Goal: Task Accomplishment & Management: Manage account settings

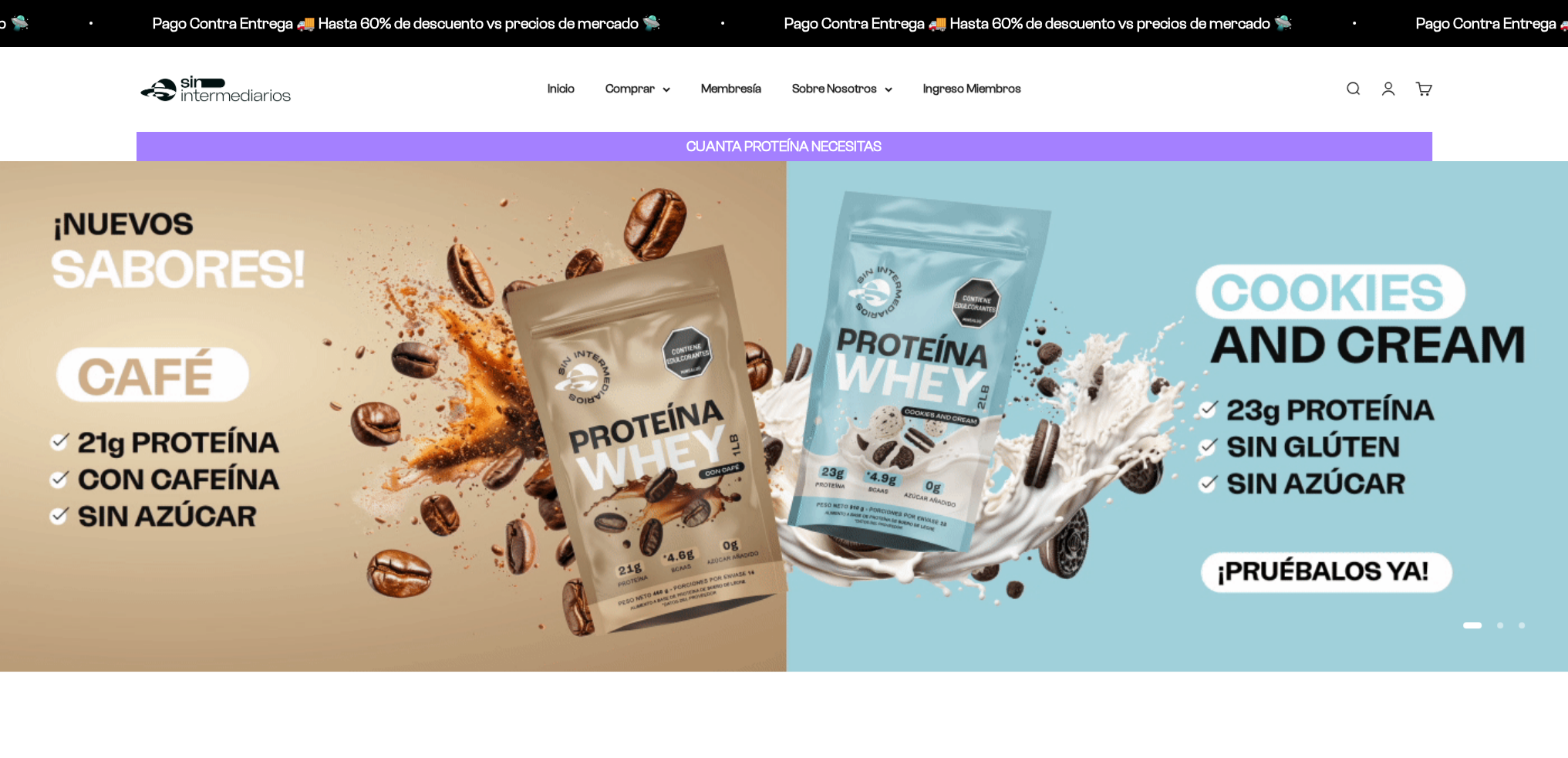
click at [1383, 90] on link "Cuenta" at bounding box center [1389, 89] width 17 height 17
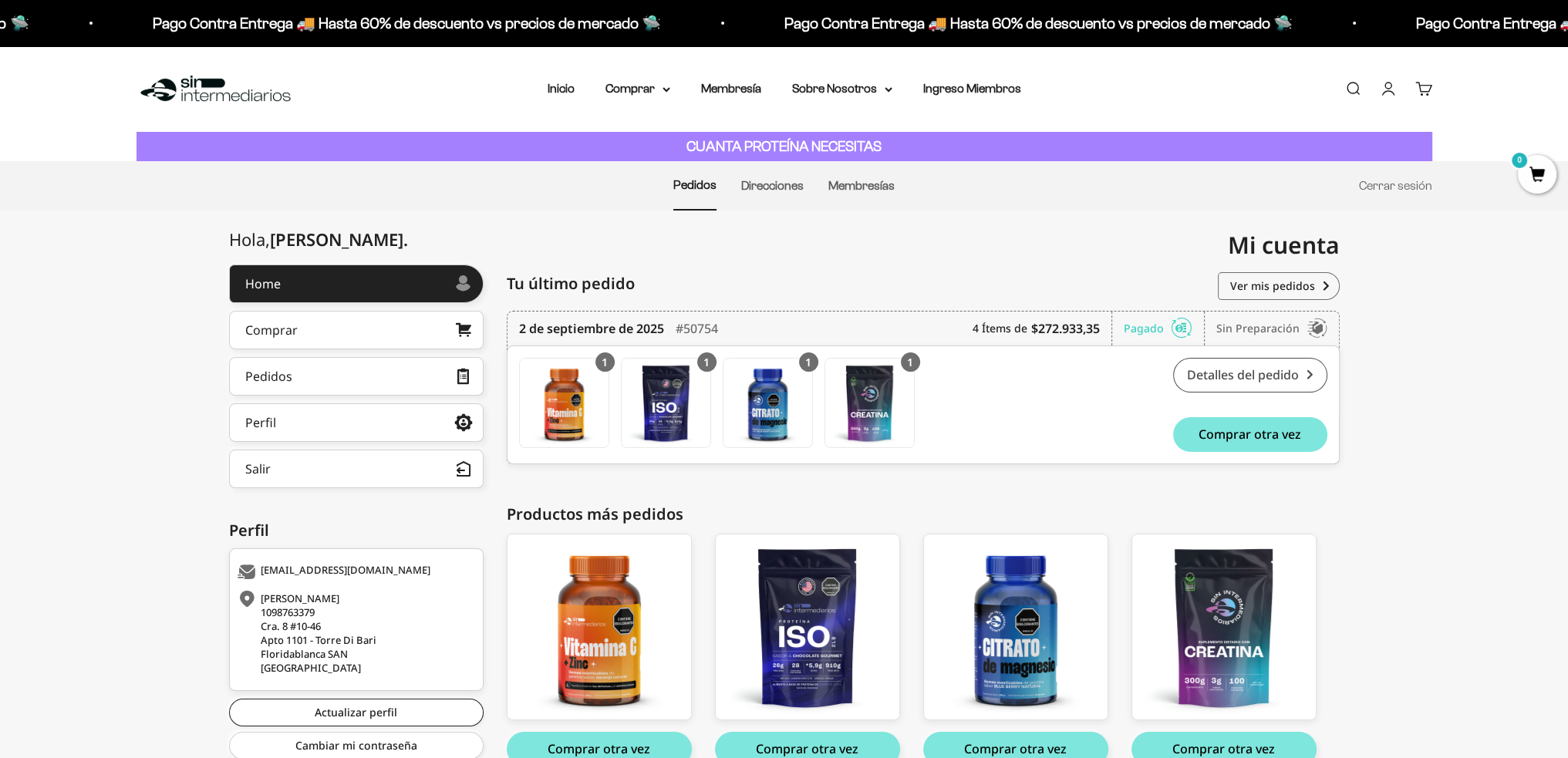
click at [1308, 375] on link "Detalles del pedido" at bounding box center [1251, 375] width 155 height 35
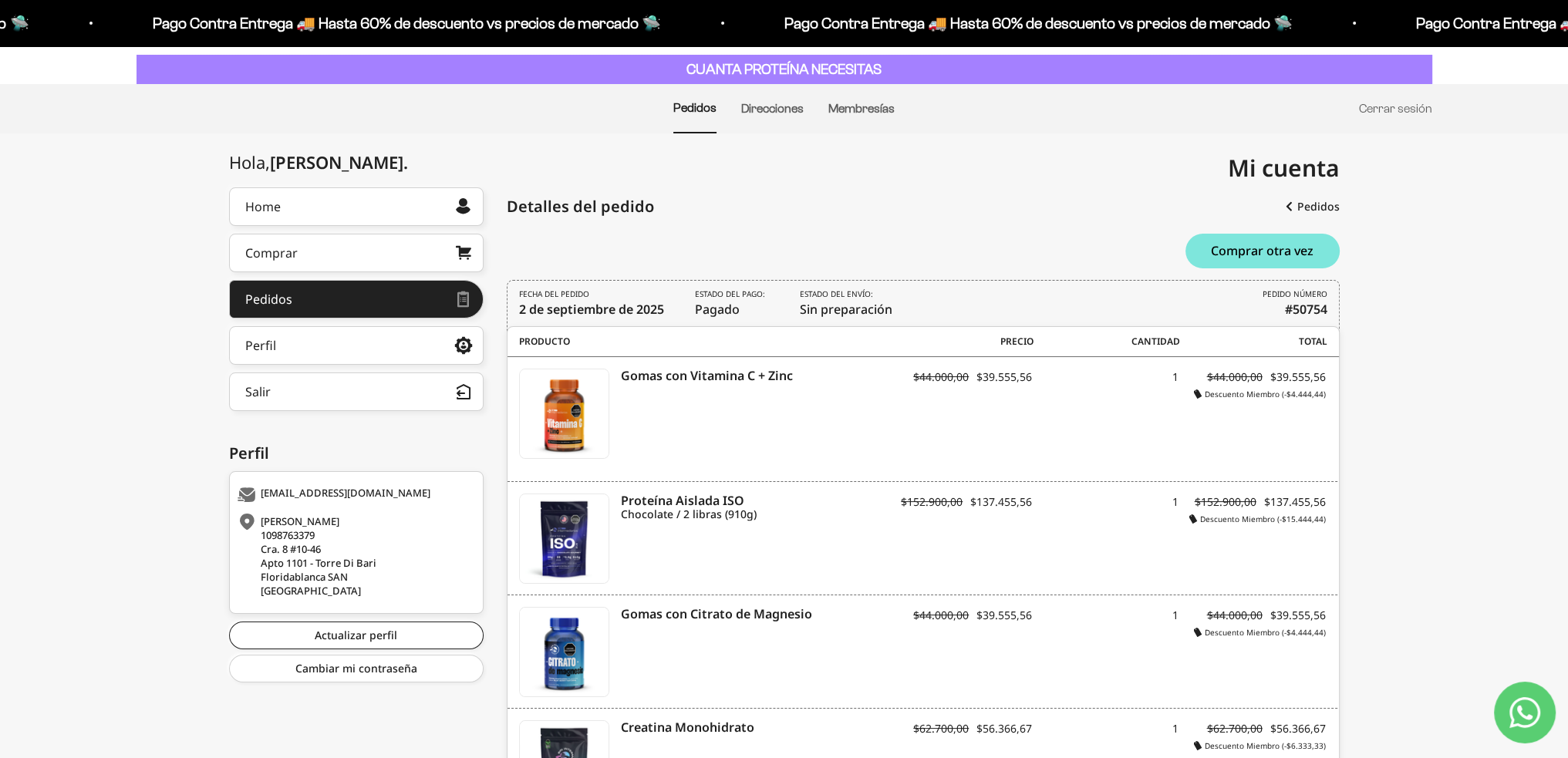
scroll to position [155, 0]
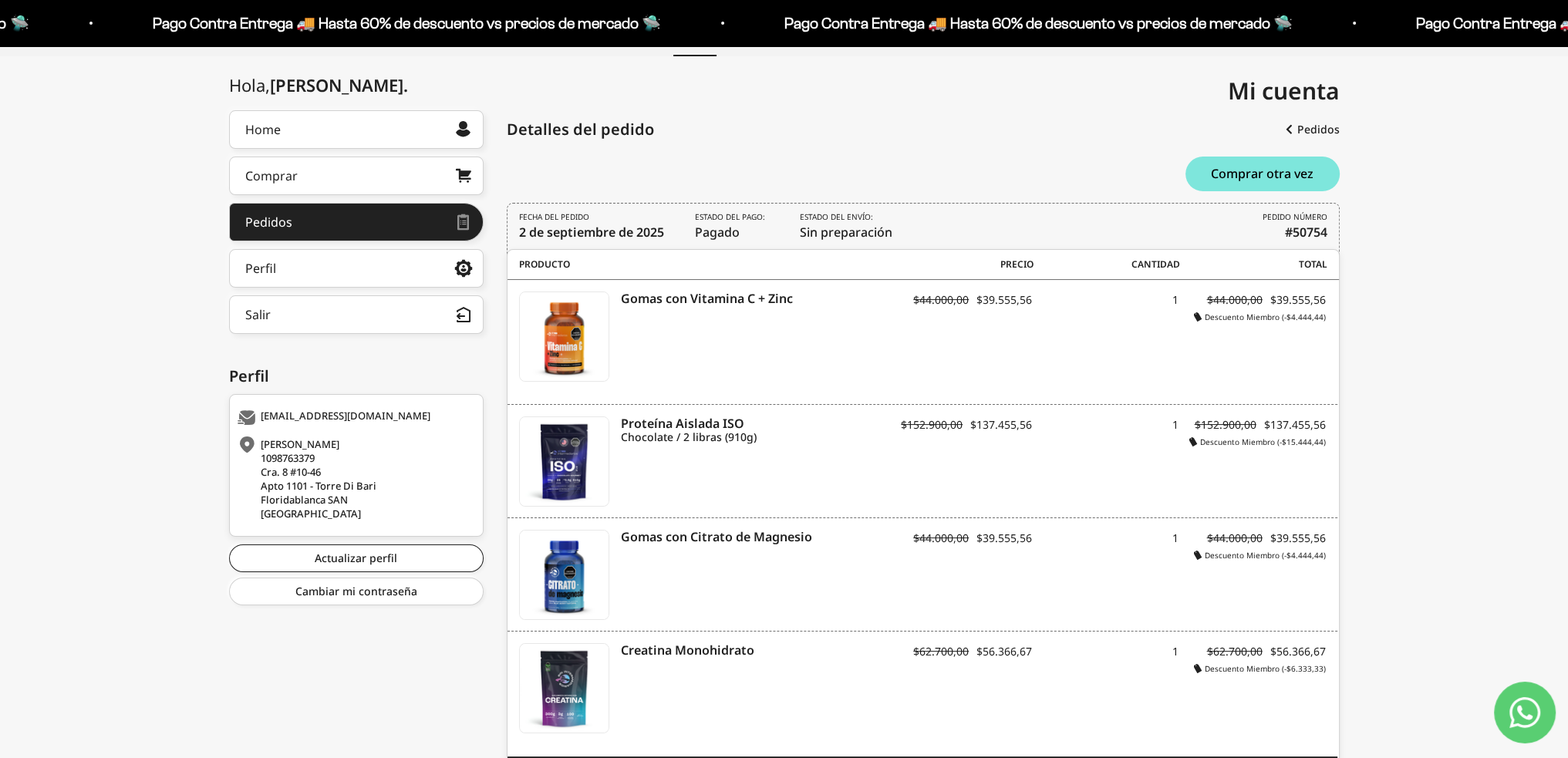
drag, startPoint x: 277, startPoint y: 424, endPoint x: 404, endPoint y: 478, distance: 138.0
click at [404, 478] on div "daqtero@gmail.com Daniela Quintero 1098763379 Cra. 8 #10-46 Apto 1101 - Torre D…" at bounding box center [356, 466] width 254 height 143
click at [334, 559] on link "Actualizar perfil" at bounding box center [356, 558] width 254 height 28
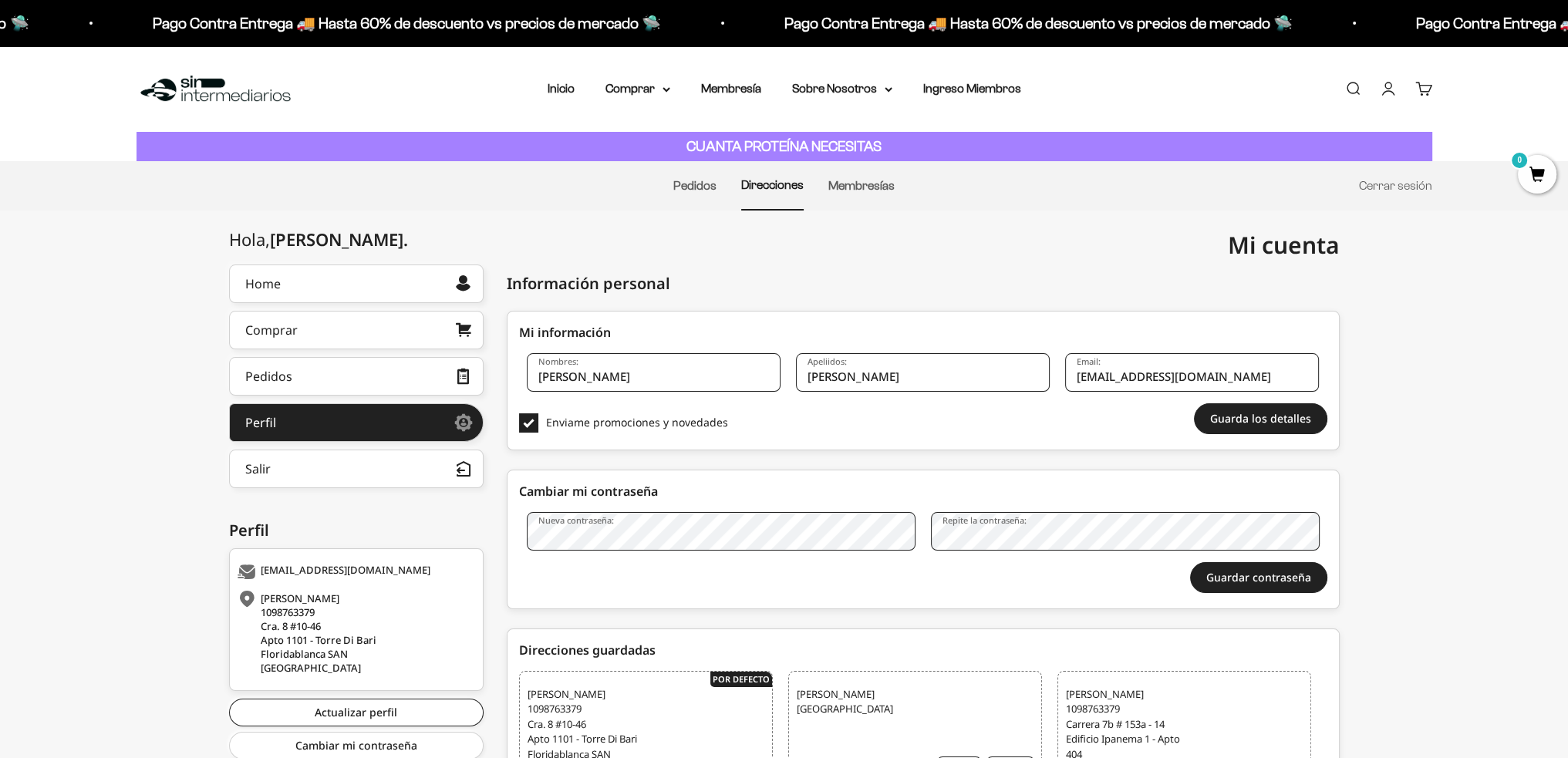
scroll to position [231, 0]
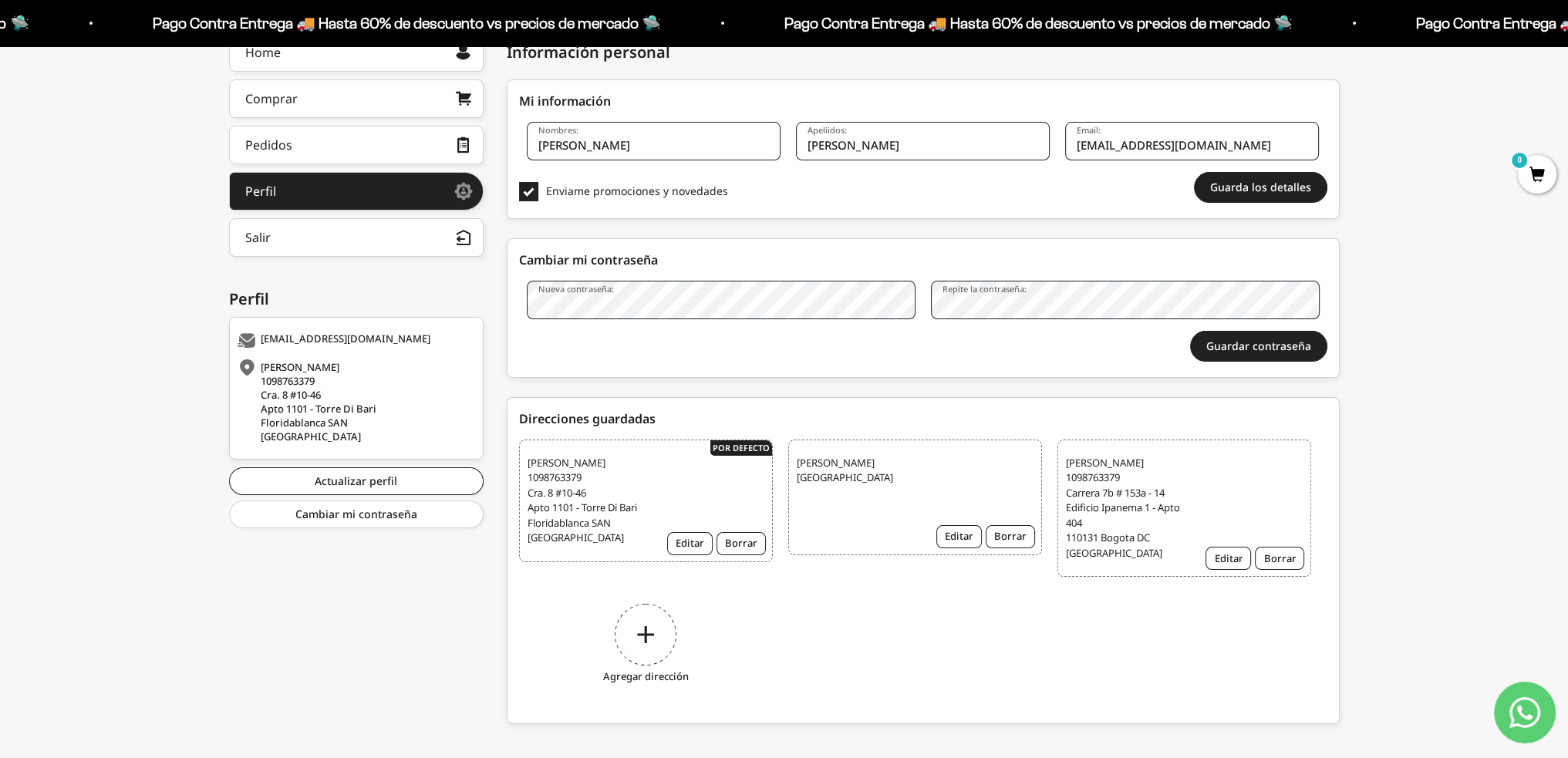
click at [1179, 471] on span "Daniela Quintero 1098763379 Carrera 7b # 153a - 14 Edificio Ipanema 1 - Apto 40…" at bounding box center [1126, 508] width 121 height 105
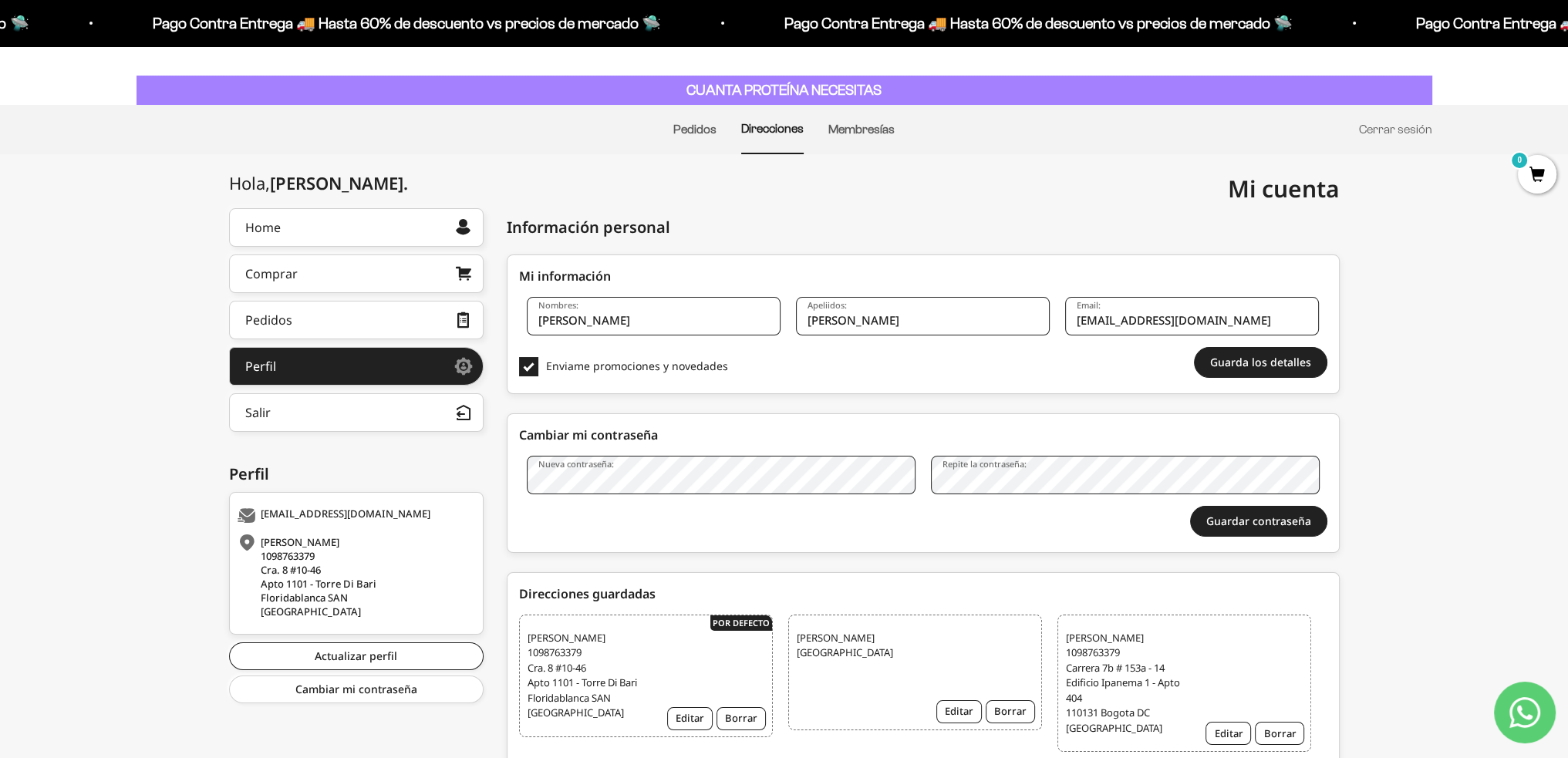
scroll to position [0, 0]
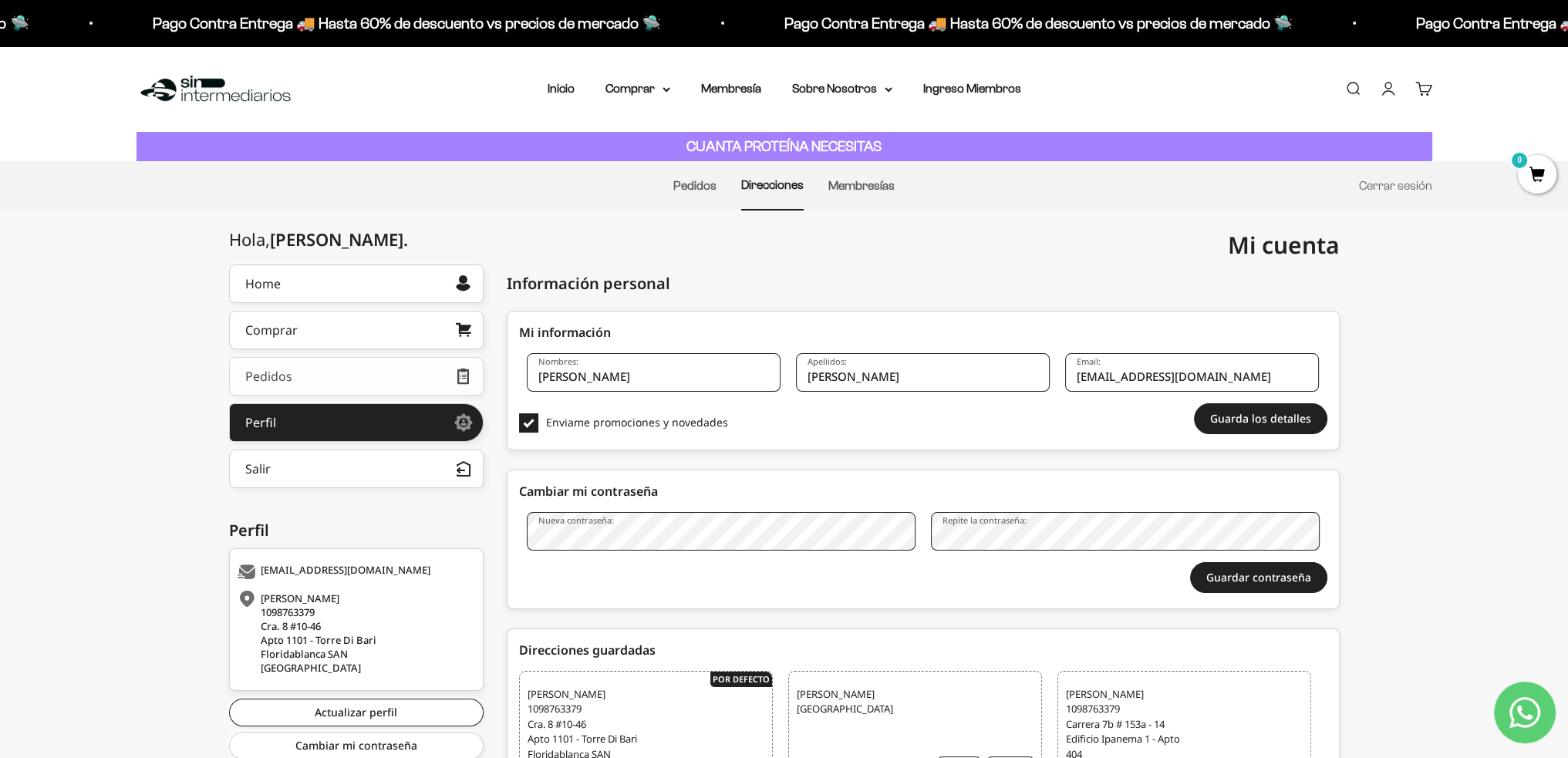
click at [345, 381] on link "Pedidos" at bounding box center [356, 376] width 254 height 39
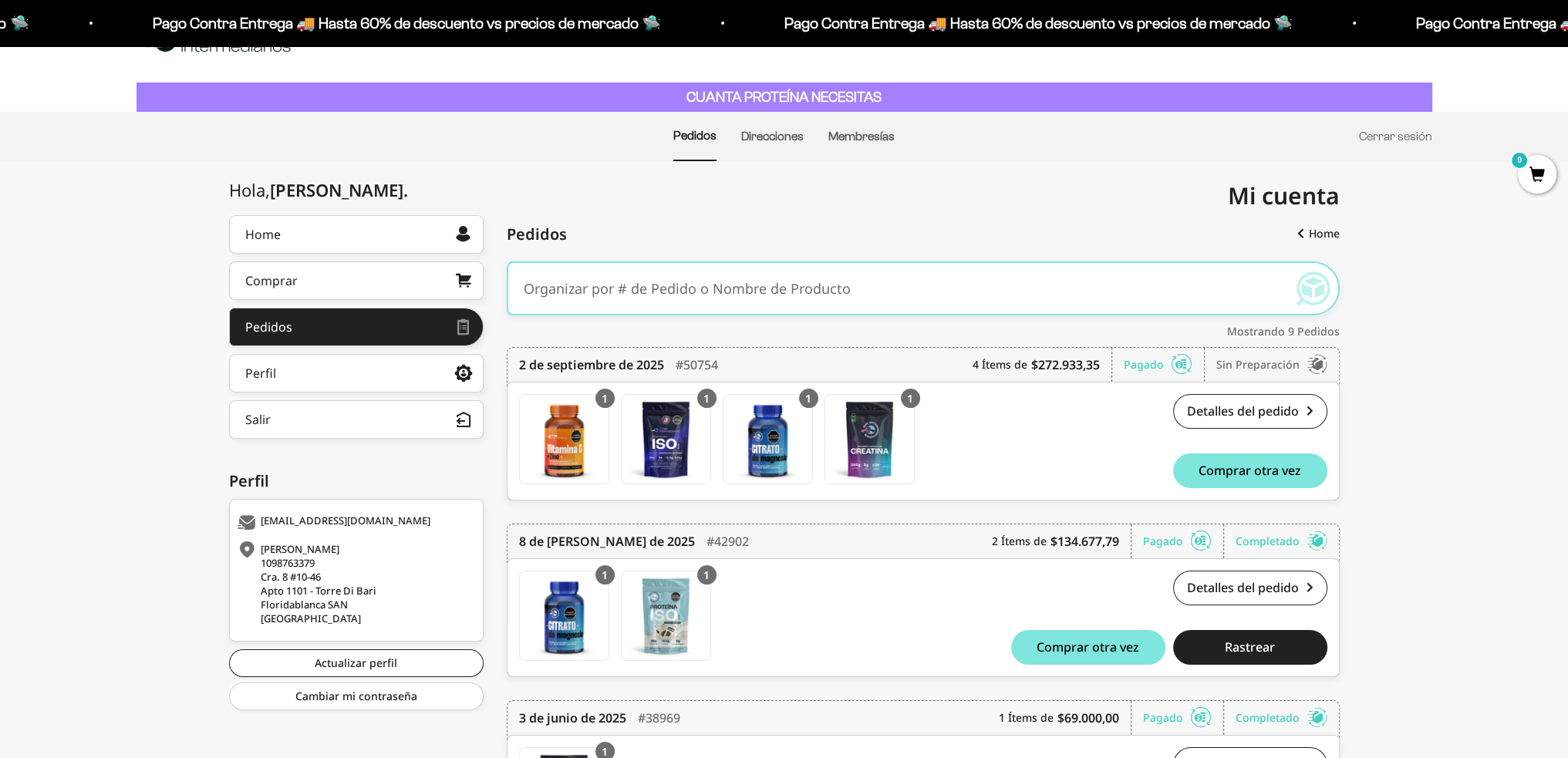
scroll to position [77, 0]
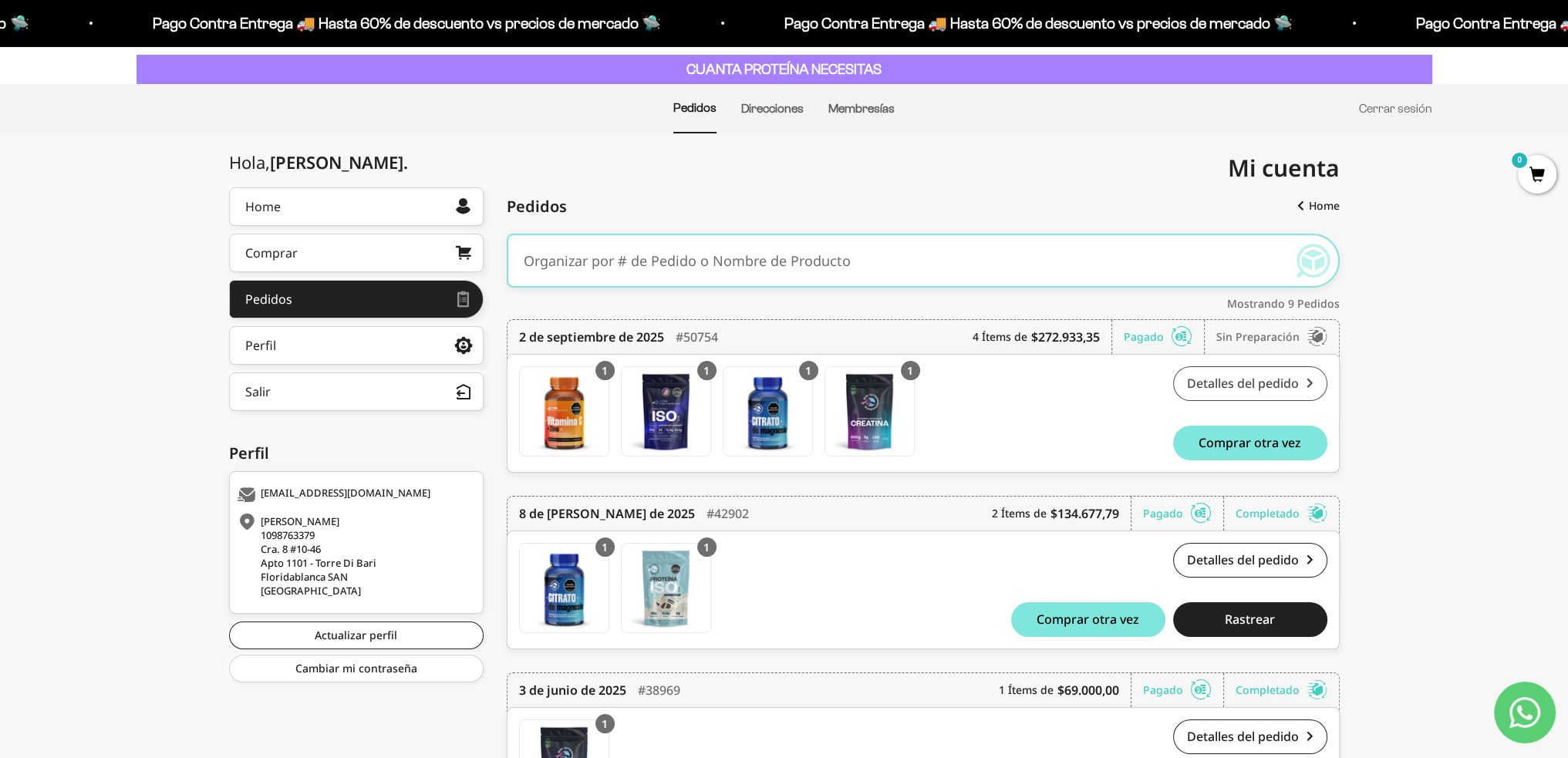
click at [1280, 378] on link "Detalles del pedido" at bounding box center [1251, 384] width 155 height 35
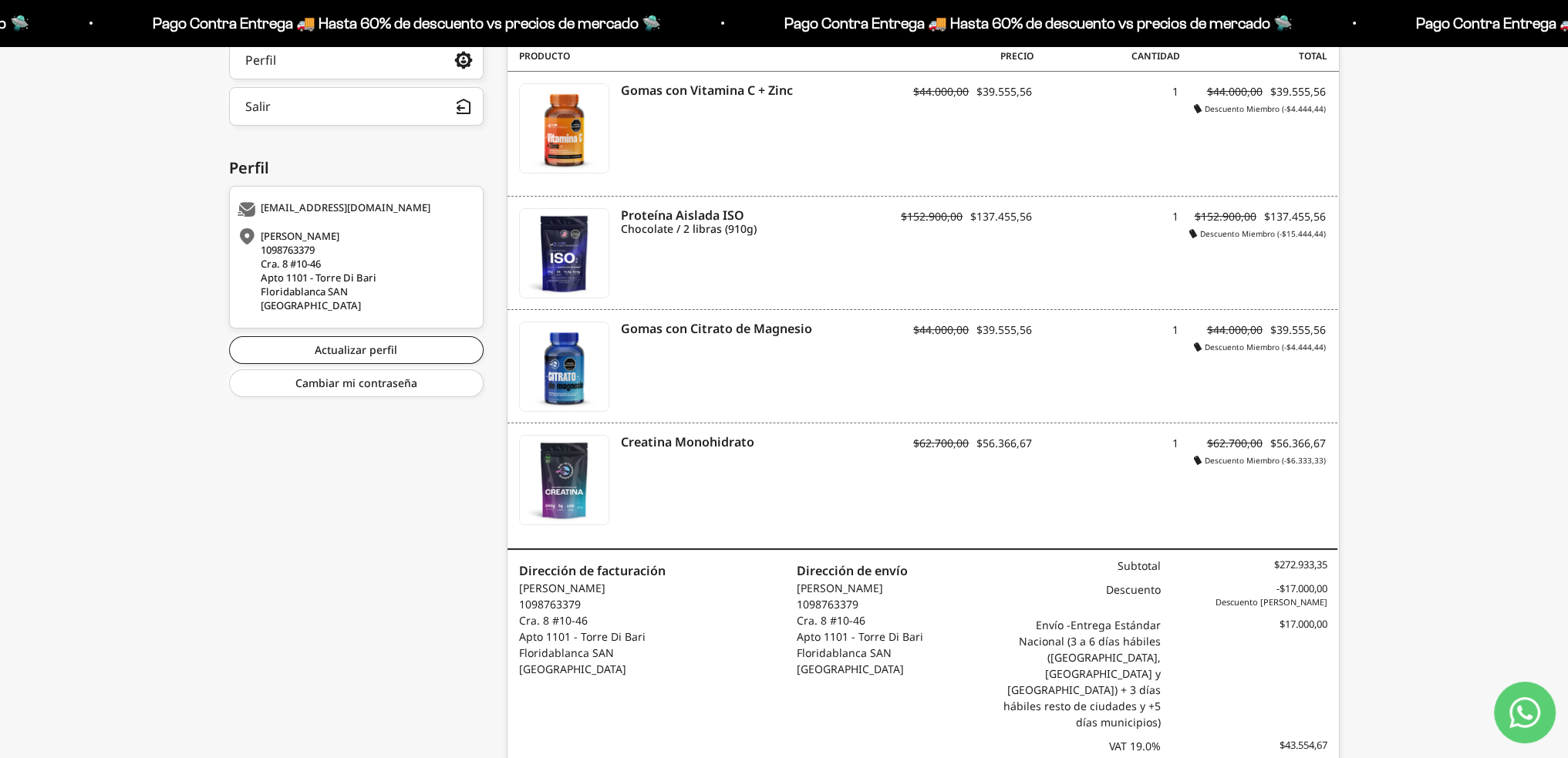
scroll to position [423, 0]
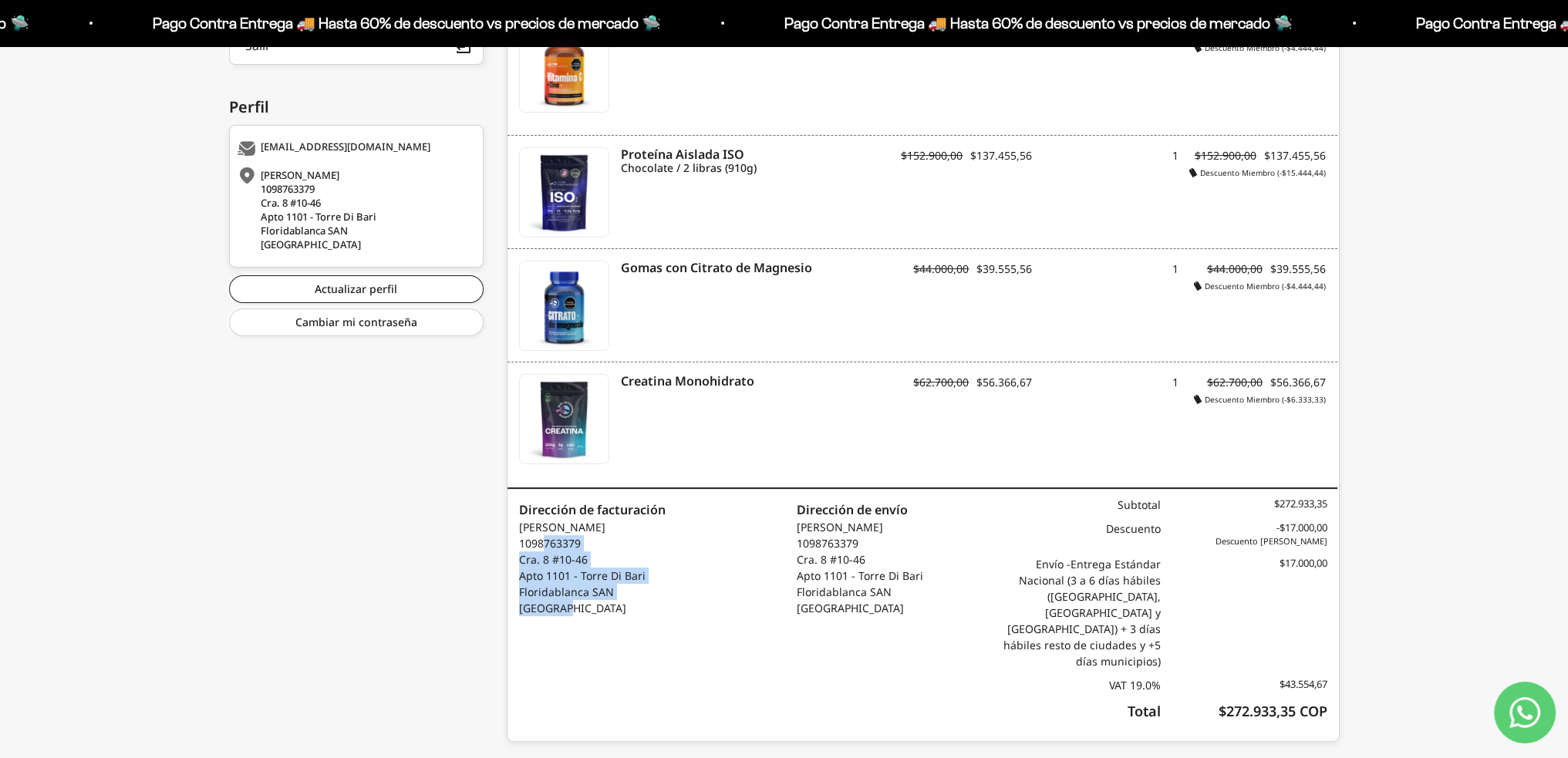
drag, startPoint x: 601, startPoint y: 599, endPoint x: 542, endPoint y: 541, distance: 82.7
click at [542, 541] on p "[PERSON_NAME] 1098763379 Cra. 8 #10-46 Apto 1101 - [GEOGRAPHIC_DATA] [GEOGRAPHI…" at bounding box center [593, 568] width 147 height 97
click at [871, 571] on p "[PERSON_NAME] 1098763379 Cra. 8 #10-46 Apto 1101 - [GEOGRAPHIC_DATA] [GEOGRAPHI…" at bounding box center [860, 568] width 127 height 97
click at [1506, 711] on link "Contact us on WhatsApp" at bounding box center [1525, 713] width 62 height 62
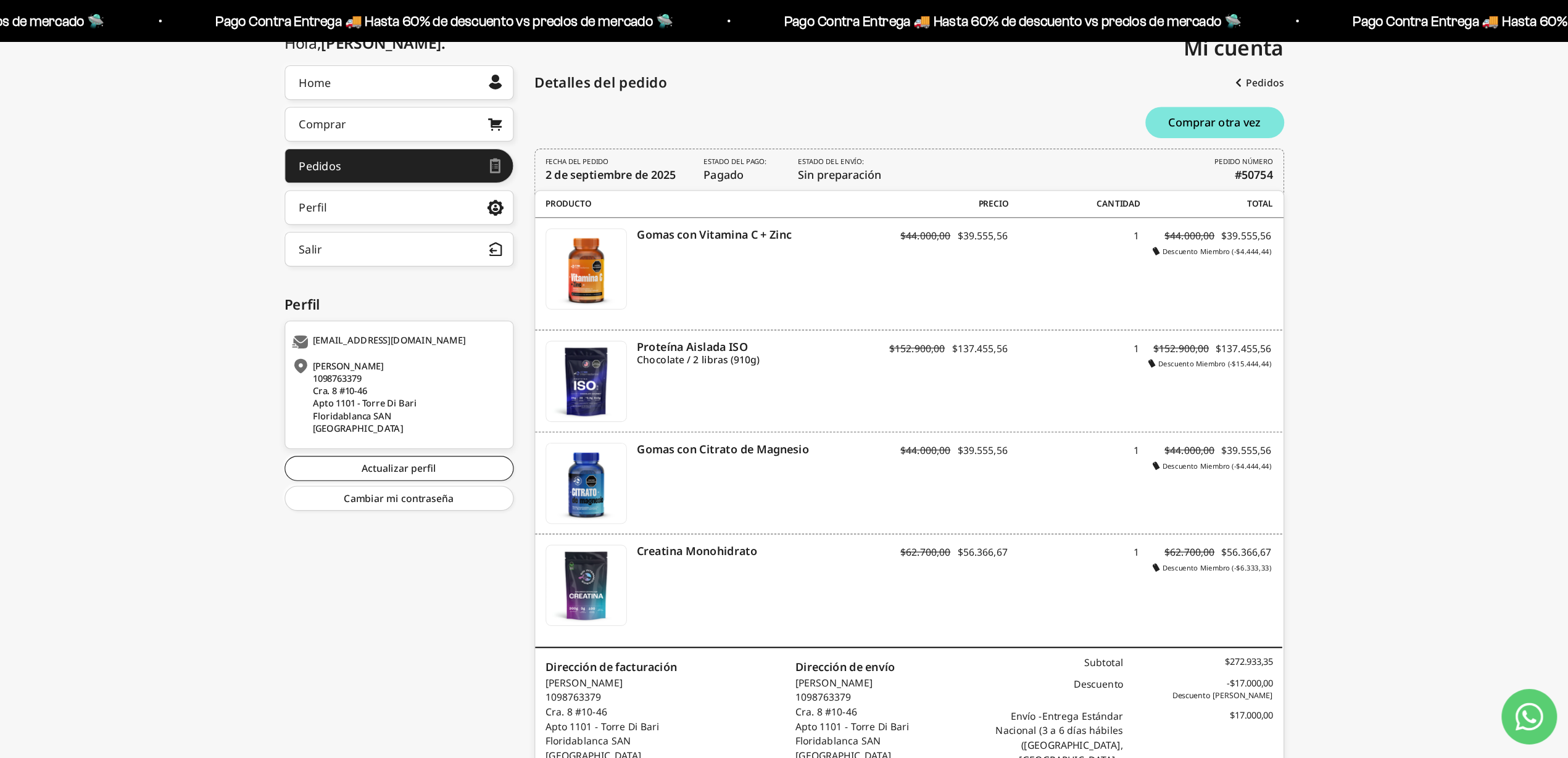
scroll to position [154, 0]
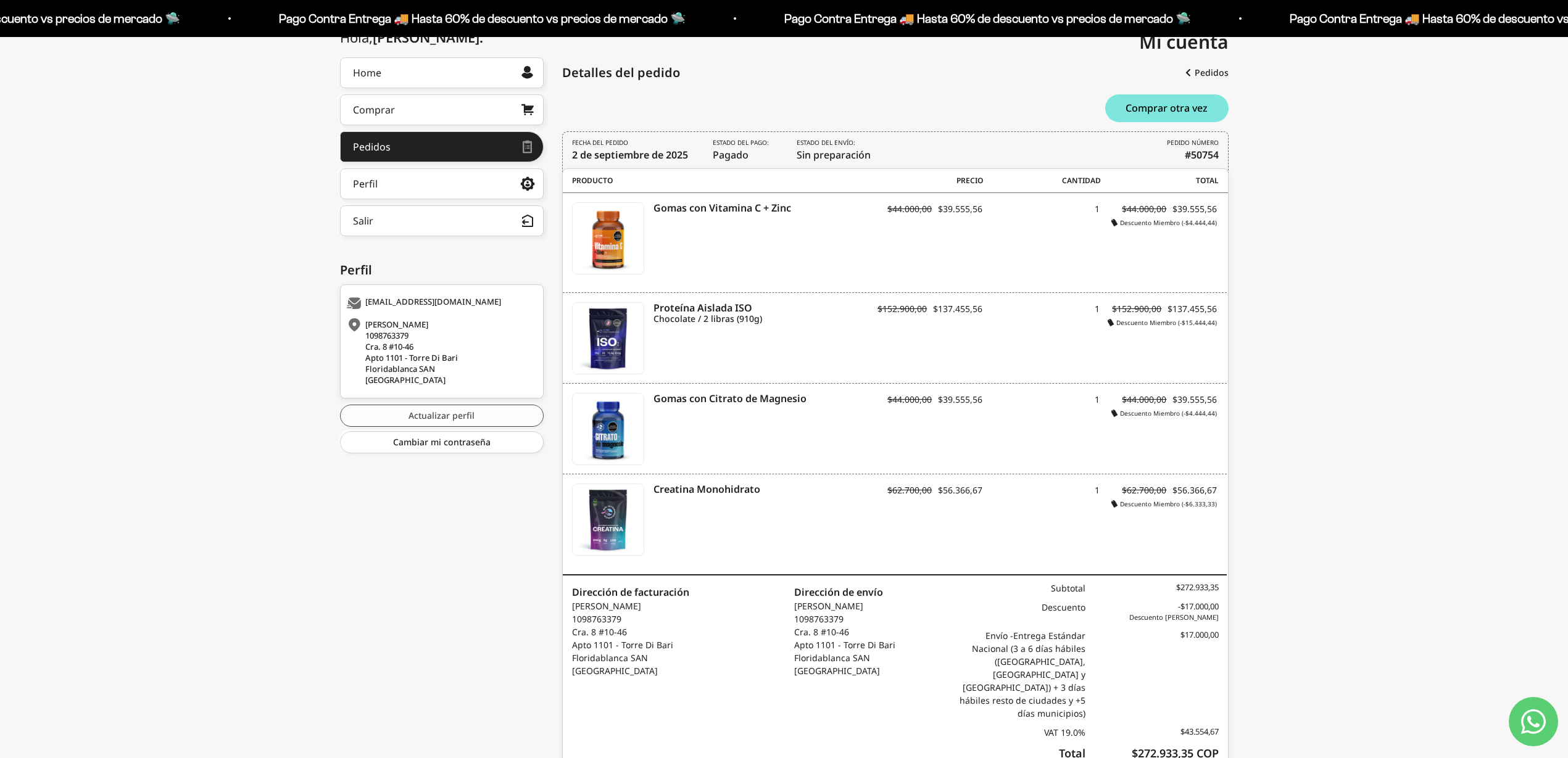
click at [444, 413] on link "Actualizar perfil" at bounding box center [441, 415] width 203 height 22
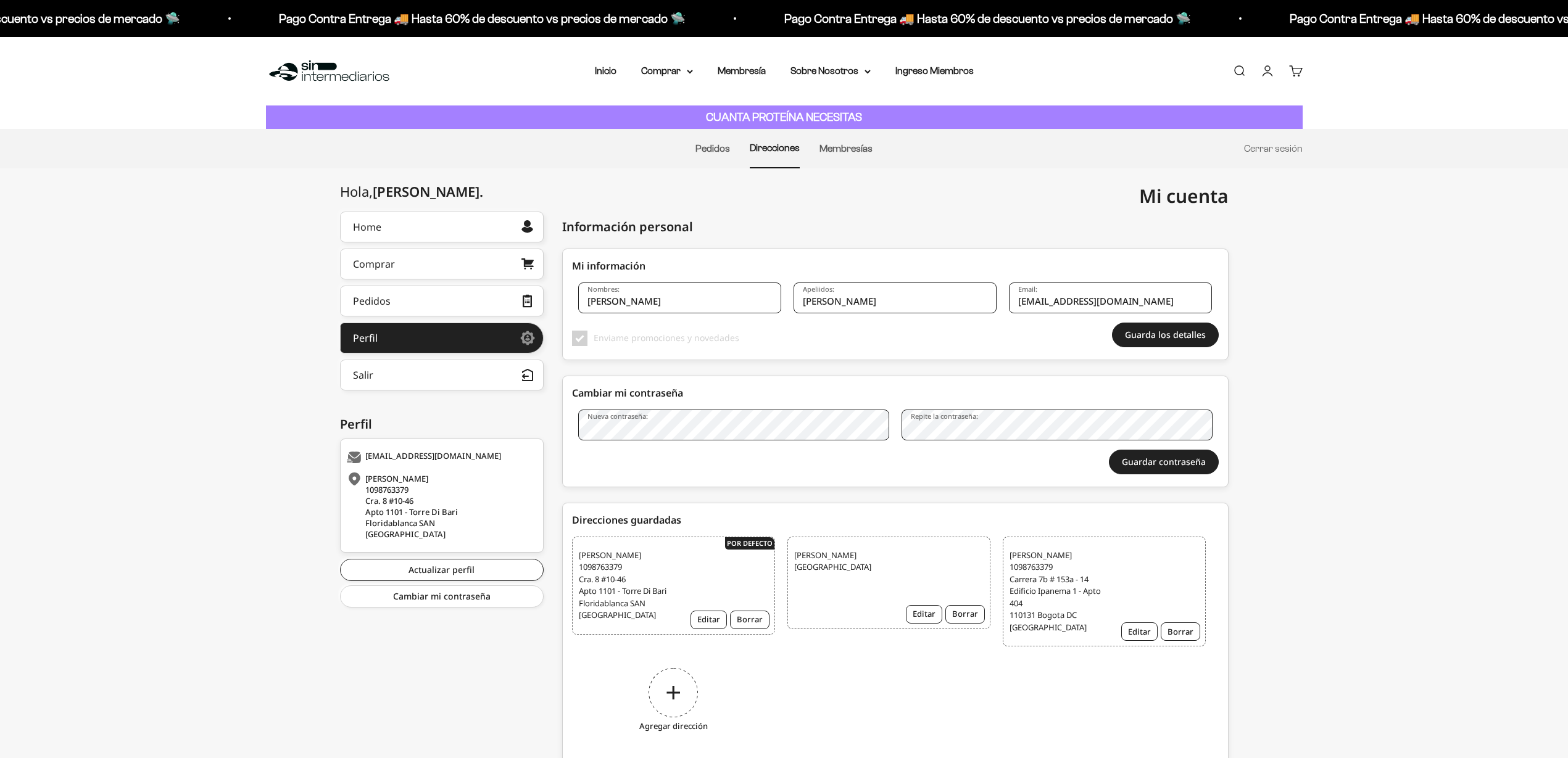
scroll to position [46, 0]
